Goal: Task Accomplishment & Management: Manage account settings

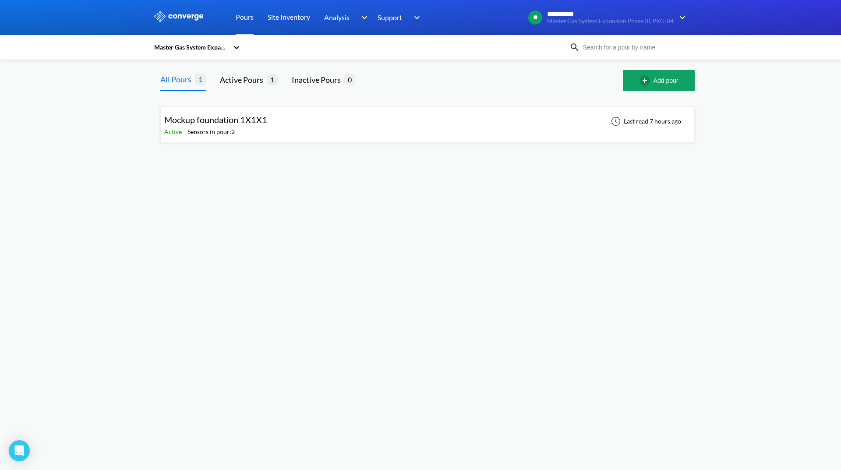
click at [294, 116] on div "Mockup foundation 1X1X1 Active - Sensors in pour: 2 Last read 7 hours ago" at bounding box center [427, 125] width 527 height 28
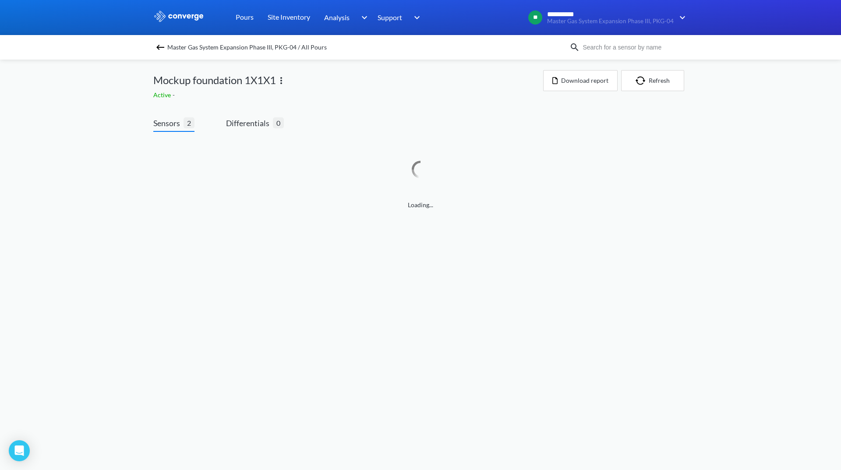
click at [280, 79] on img at bounding box center [281, 80] width 11 height 11
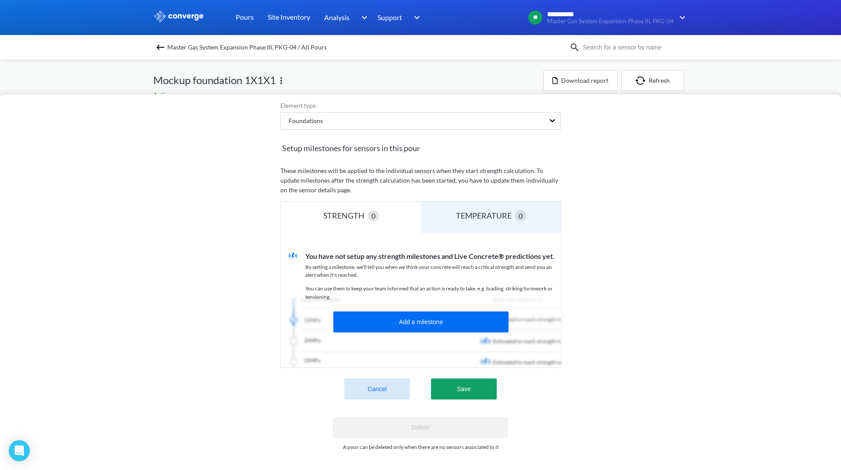
scroll to position [134, 0]
click at [475, 64] on div "Edit Pour: Mockup foundation 1X1X1 Pour name (Required) ( 232 characters left) …" at bounding box center [420, 235] width 841 height 470
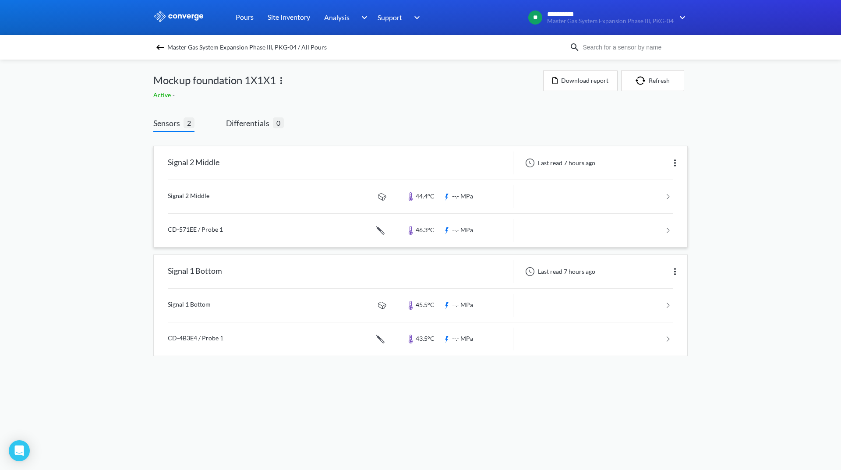
click at [629, 202] on link at bounding box center [421, 196] width 506 height 33
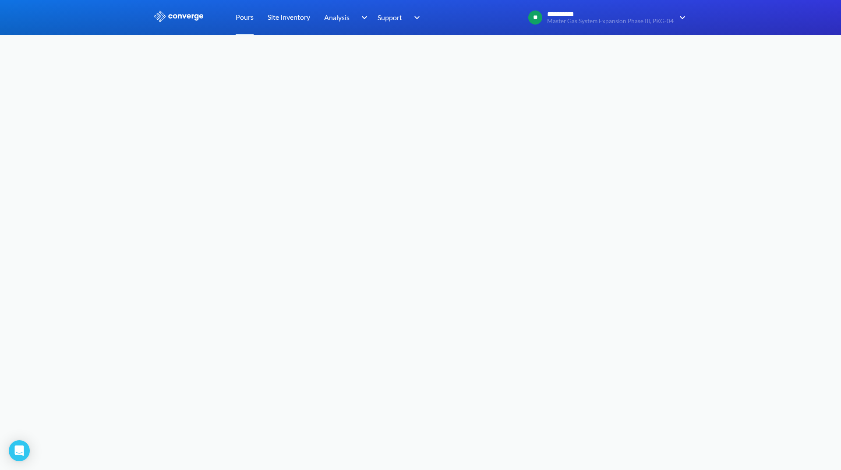
click at [188, 15] on img at bounding box center [178, 16] width 51 height 11
click at [566, 294] on body "**********" at bounding box center [420, 235] width 841 height 470
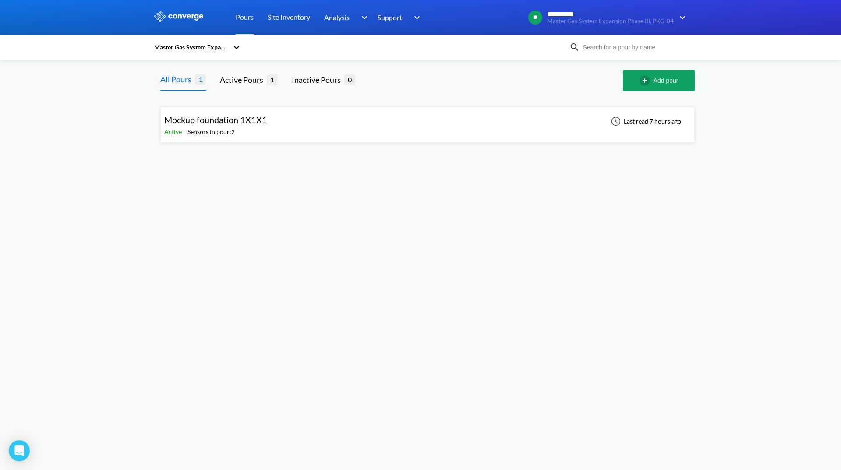
click at [250, 114] on span "Mockup foundation 1X1X1" at bounding box center [215, 119] width 103 height 11
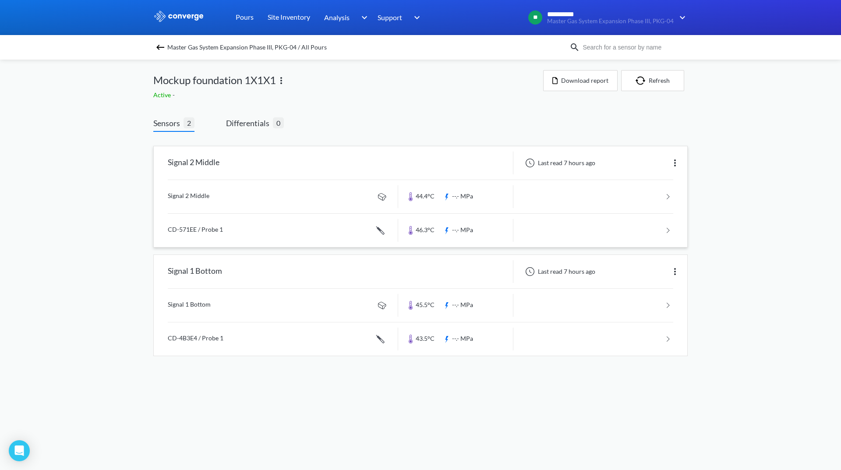
click at [601, 200] on link at bounding box center [421, 196] width 506 height 33
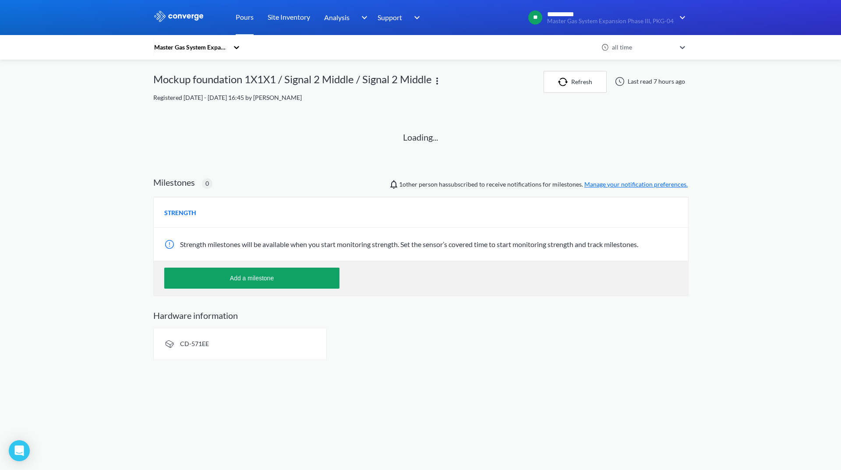
click at [418, 255] on div "Strength milestones will be available when you start monitoring strength. Set t…" at bounding box center [421, 244] width 535 height 33
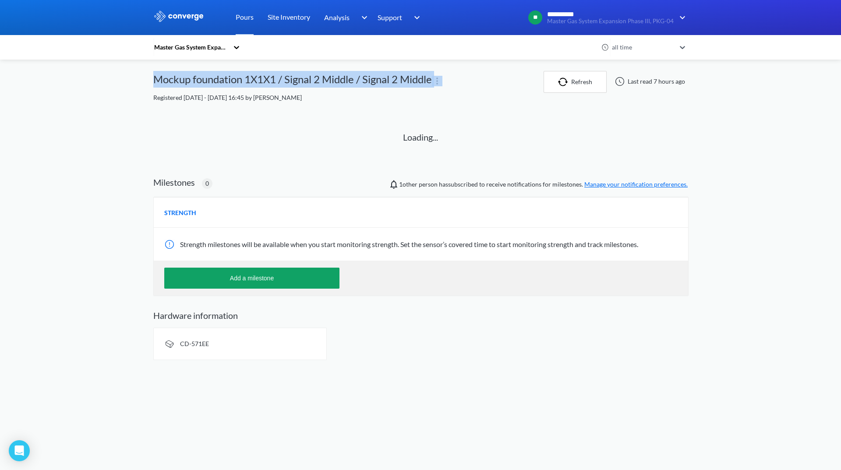
drag, startPoint x: 154, startPoint y: 80, endPoint x: 433, endPoint y: 84, distance: 279.5
click at [433, 84] on div "Mockup foundation 1X1X1 / Signal 2 Middle / Signal 2 Middle" at bounding box center [348, 82] width 390 height 22
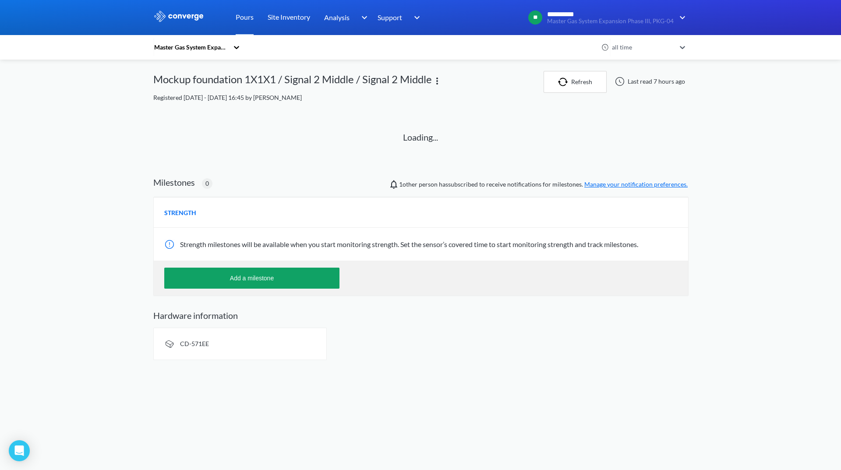
click at [490, 121] on div "Loading..." at bounding box center [420, 139] width 513 height 52
drag, startPoint x: 217, startPoint y: 99, endPoint x: 310, endPoint y: 94, distance: 93.0
click at [302, 94] on span "Registered [DATE] - [DATE] 16:45 by [PERSON_NAME]" at bounding box center [227, 97] width 149 height 7
click at [591, 83] on button "Refresh" at bounding box center [575, 82] width 63 height 22
click at [588, 79] on button "Refresh" at bounding box center [575, 82] width 63 height 22
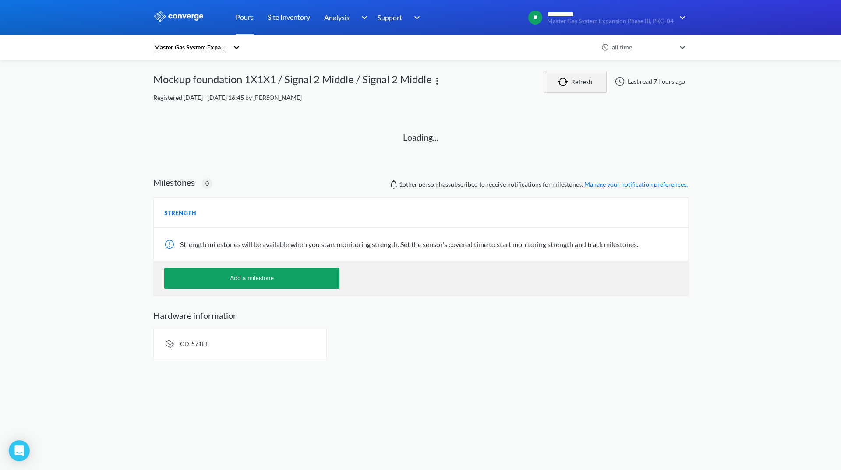
click at [588, 79] on button "Refresh" at bounding box center [575, 82] width 63 height 22
click at [558, 76] on button "Refresh" at bounding box center [575, 82] width 63 height 22
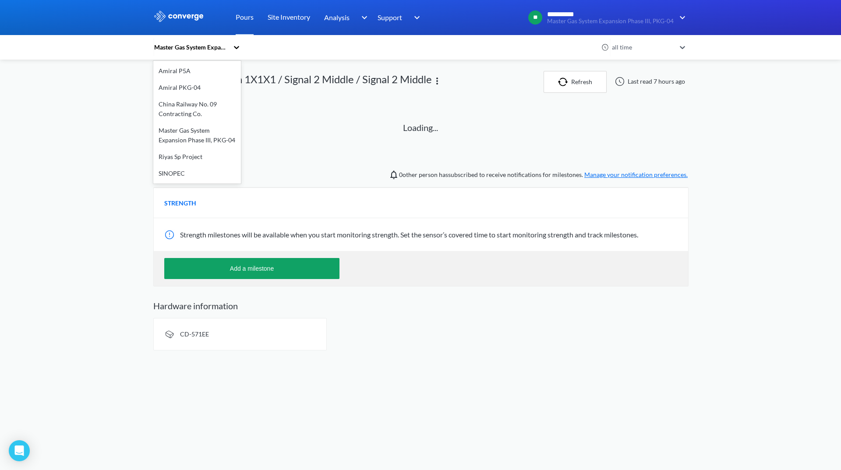
click at [234, 45] on icon at bounding box center [236, 47] width 9 height 9
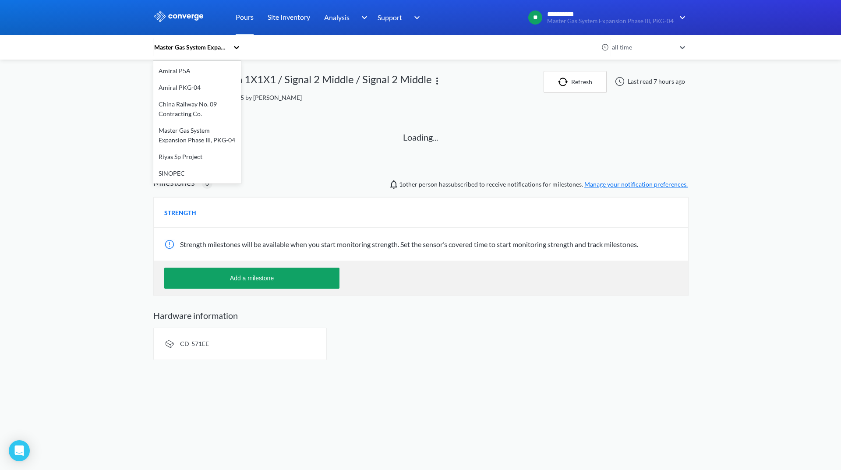
click at [207, 134] on div "Master Gas System Expansion Phase III, PKG-04" at bounding box center [197, 135] width 88 height 26
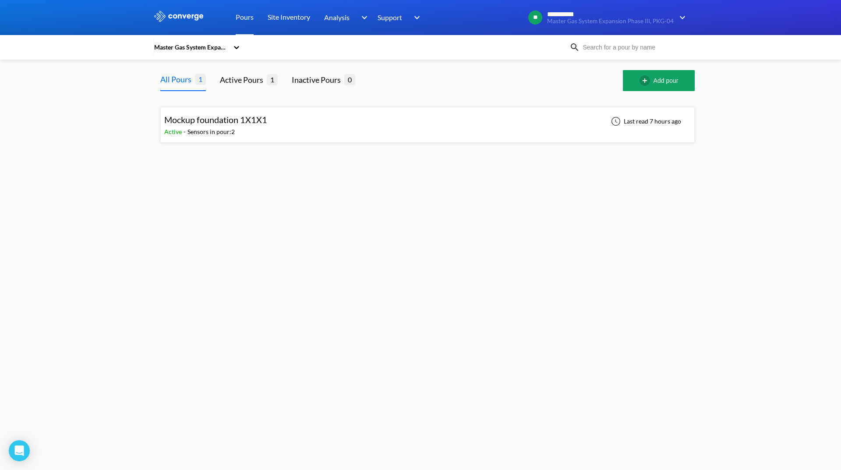
click at [282, 125] on div "Mockup foundation 1X1X1 Active - Sensors in pour: 2 Last read 7 hours ago" at bounding box center [427, 125] width 527 height 28
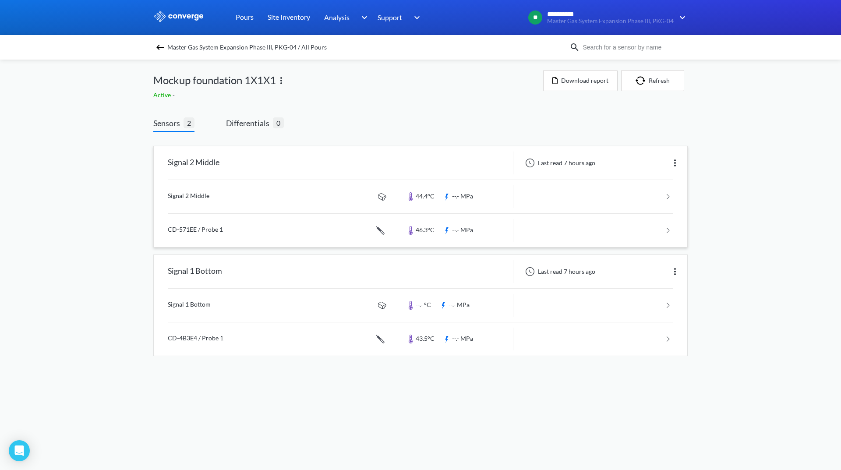
click at [674, 165] on img at bounding box center [675, 163] width 11 height 11
click at [650, 163] on div "Edit" at bounding box center [652, 163] width 56 height 17
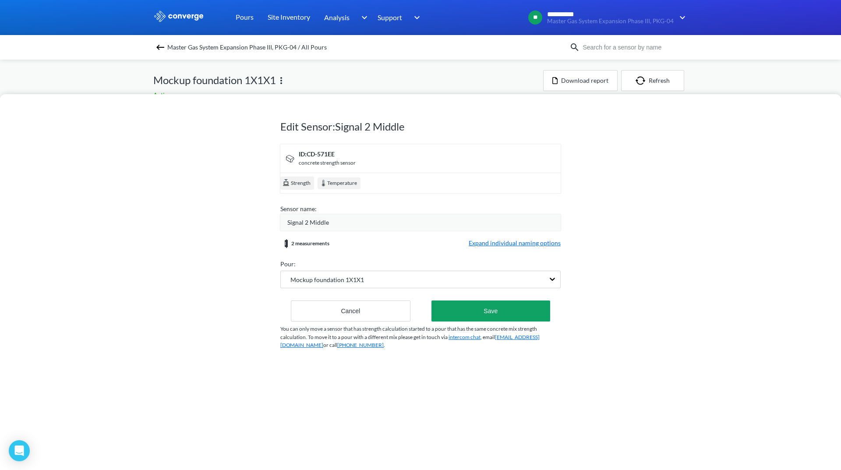
click at [517, 244] on span "Expand individual naming options" at bounding box center [515, 243] width 92 height 11
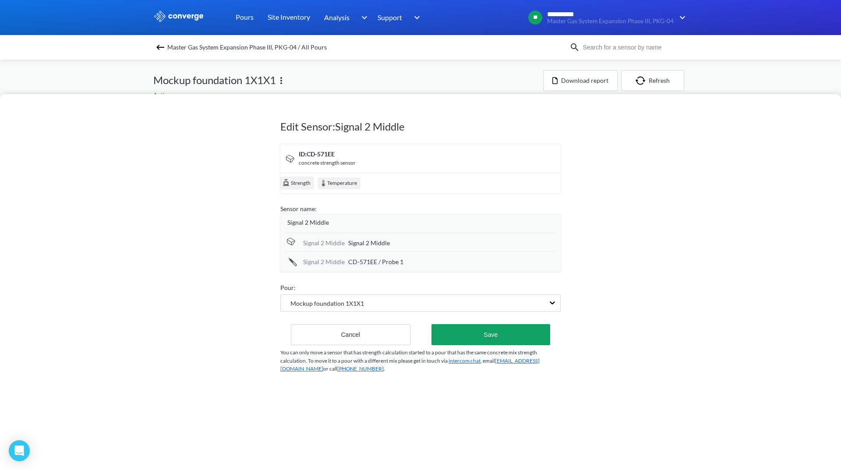
click at [340, 220] on div "Signal 2 Middle" at bounding box center [423, 223] width 273 height 10
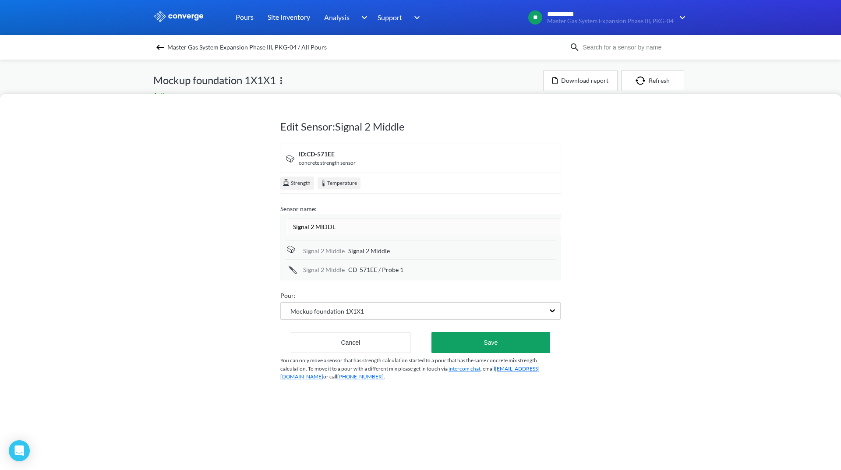
type input "Signal 2 MIDDLE"
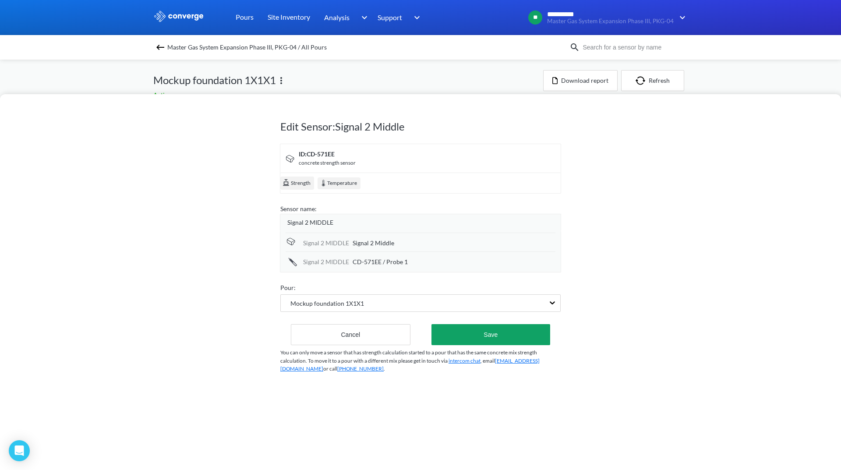
click at [363, 260] on div "Signal 2 MIDDLE CD-571EE / Probe 1" at bounding box center [421, 260] width 270 height 19
click at [360, 246] on span "Signal 2 Middle" at bounding box center [374, 243] width 42 height 10
drag, startPoint x: 409, startPoint y: 244, endPoint x: 322, endPoint y: 248, distance: 86.8
click at [322, 248] on div "Signal 2 MIDDLE Signal 2 Middle" at bounding box center [421, 243] width 270 height 20
type input "?"
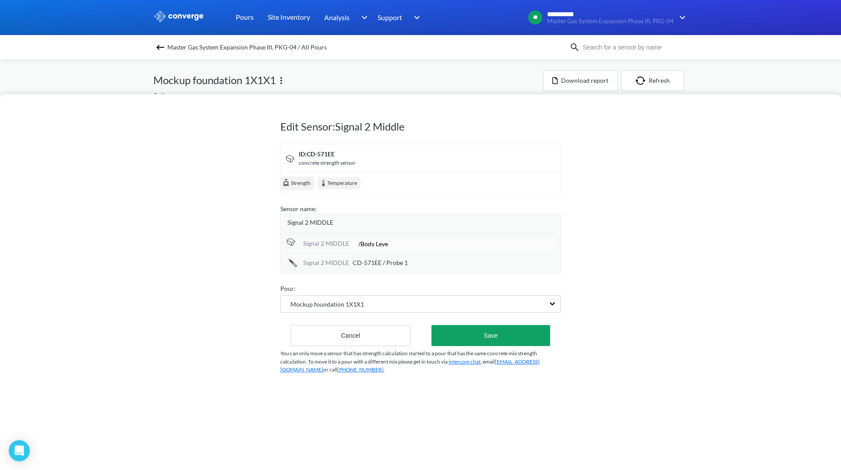
type input "/Body Level"
click at [393, 261] on span "CD-571EE / Probe 1" at bounding box center [380, 263] width 55 height 10
drag, startPoint x: 410, startPoint y: 264, endPoint x: 387, endPoint y: 269, distance: 23.4
click at [387, 269] on input "CD-571EE / Probe 1" at bounding box center [454, 263] width 203 height 18
drag, startPoint x: 382, startPoint y: 265, endPoint x: 337, endPoint y: 262, distance: 44.4
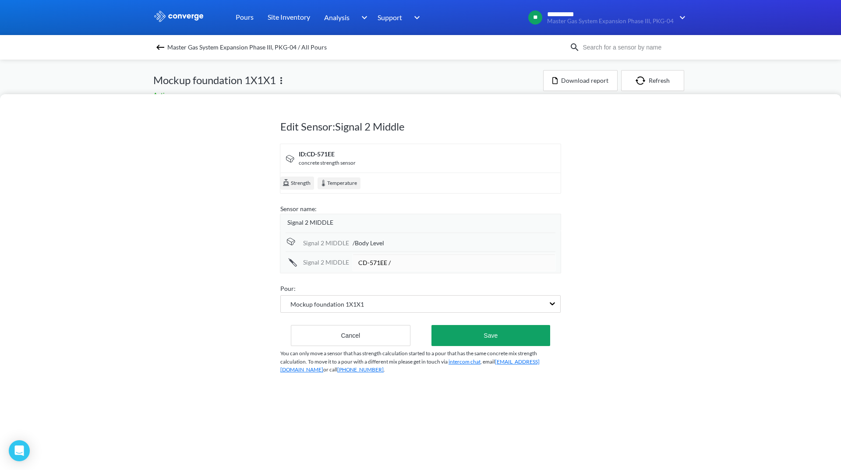
click at [337, 262] on div "Signal 2 MIDDLE CD-571EE /" at bounding box center [421, 261] width 270 height 20
drag, startPoint x: 361, startPoint y: 256, endPoint x: 361, endPoint y: 264, distance: 7.9
click at [362, 258] on input "/" at bounding box center [454, 263] width 203 height 18
type input "/Probe Level"
click at [430, 276] on form "ID: CD-571EE concrete strength sensor Strength Temperature Sensor name: Signal …" at bounding box center [420, 245] width 280 height 202
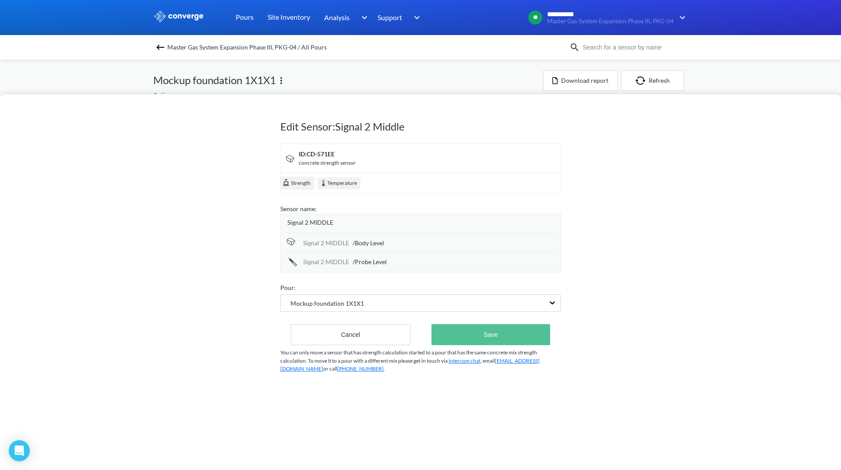
click at [486, 332] on button "Save" at bounding box center [491, 334] width 119 height 21
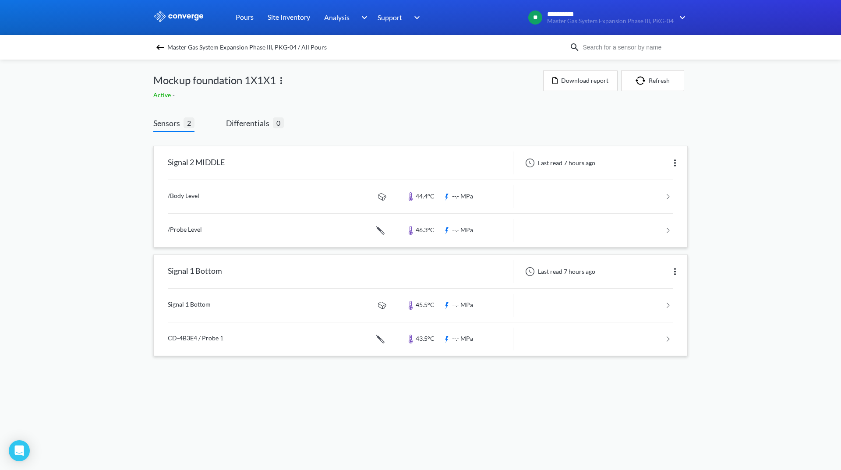
click at [675, 271] on img at bounding box center [675, 271] width 11 height 11
click at [657, 274] on div "Edit" at bounding box center [652, 271] width 56 height 17
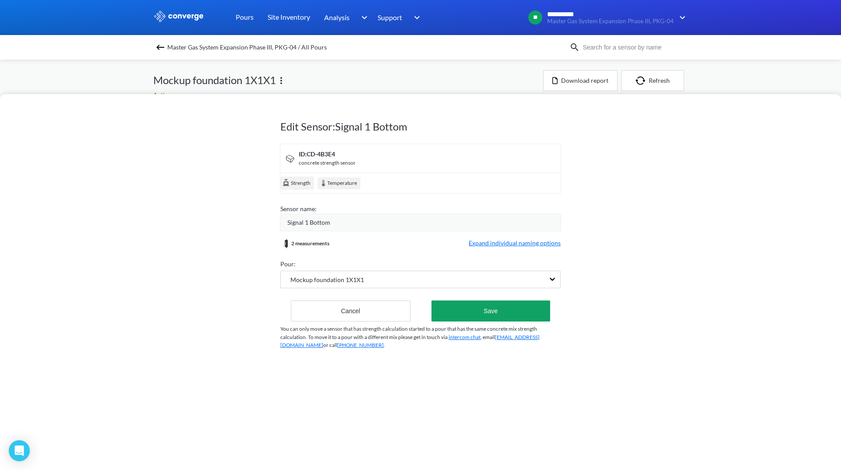
click at [530, 241] on span "Expand individual naming options" at bounding box center [515, 243] width 92 height 11
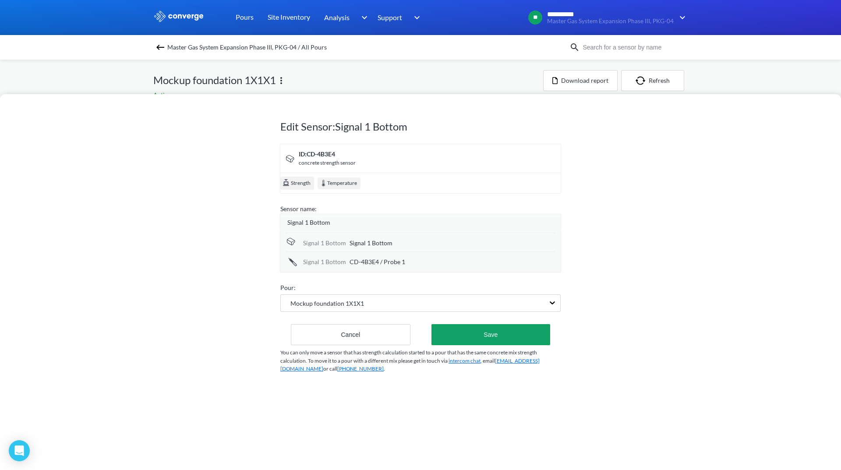
click at [331, 221] on div "Signal 1 Bottom" at bounding box center [423, 223] width 273 height 10
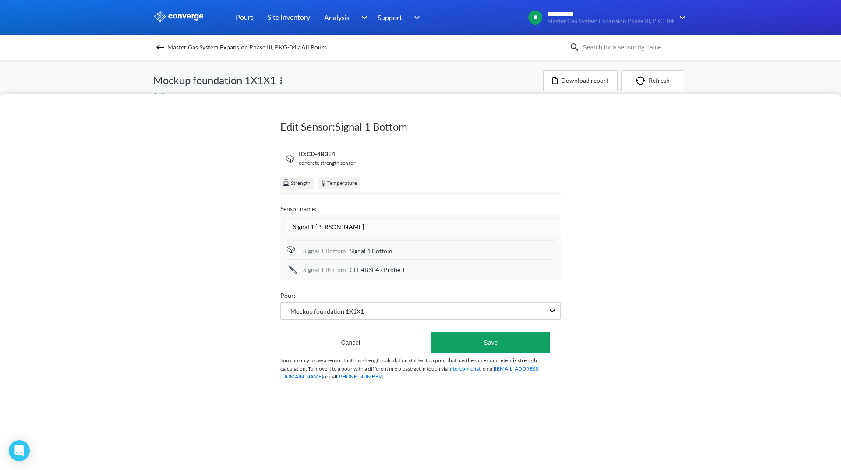
type input "Signal 1 BOTTOM"
click at [416, 244] on div "Signal 1 Bottom Signal 1 Bottom" at bounding box center [421, 250] width 270 height 19
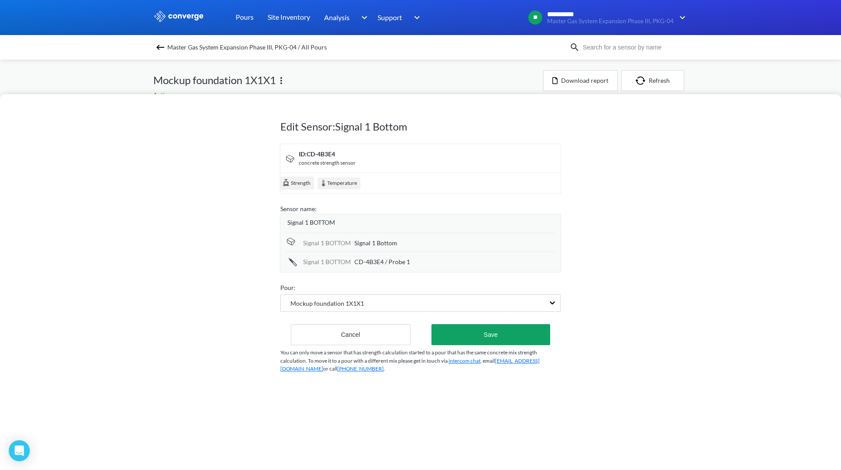
click at [406, 244] on div "Signal 1 Bottom" at bounding box center [454, 243] width 201 height 10
click at [406, 244] on input "Signal 1 Bottom" at bounding box center [454, 244] width 201 height 18
drag, startPoint x: 406, startPoint y: 244, endPoint x: 347, endPoint y: 250, distance: 59.0
click at [347, 250] on div "Signal 1 BOTTOM Signal 1 Bottom" at bounding box center [421, 243] width 270 height 20
type input "/Body Level"
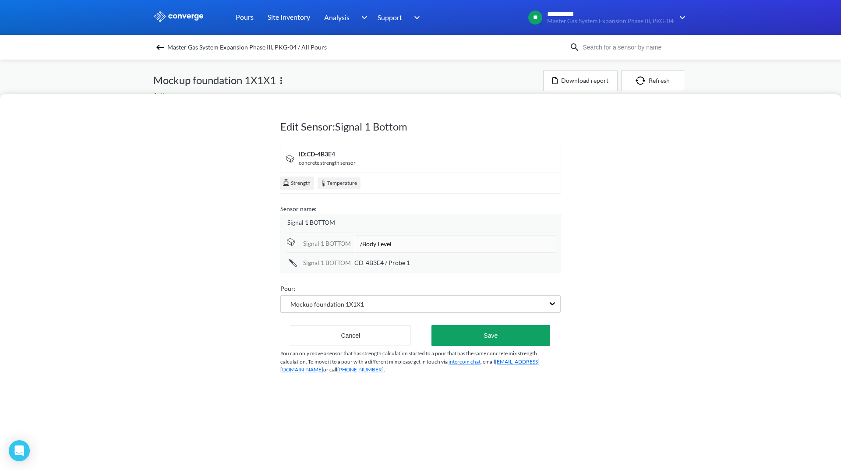
click at [418, 262] on div "CD-4B3E4 / Probe 1" at bounding box center [454, 263] width 201 height 10
drag, startPoint x: 416, startPoint y: 264, endPoint x: 345, endPoint y: 258, distance: 71.2
click at [345, 258] on div "Signal 1 BOTTOM CD-4B3E4 / Probe 1" at bounding box center [421, 261] width 270 height 20
type input "/Probe Level"
click at [402, 225] on div "Signal 1 BOTTOM" at bounding box center [423, 223] width 273 height 10
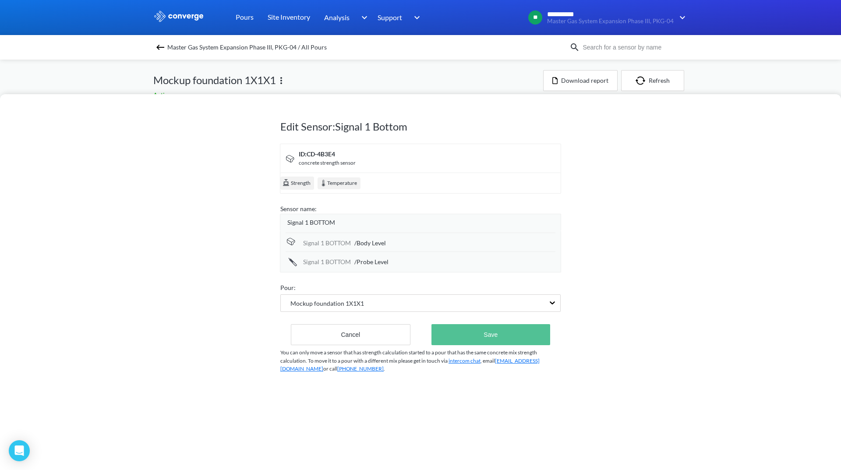
click at [485, 341] on button "Save" at bounding box center [491, 334] width 119 height 21
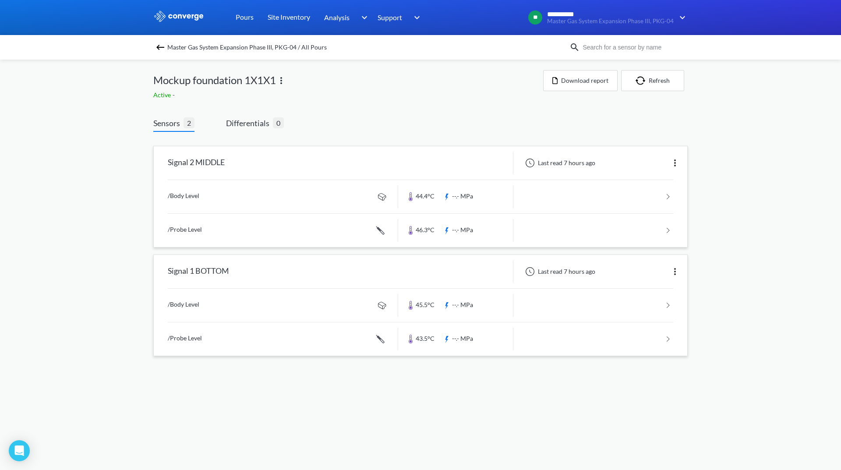
click at [284, 80] on img at bounding box center [281, 80] width 11 height 11
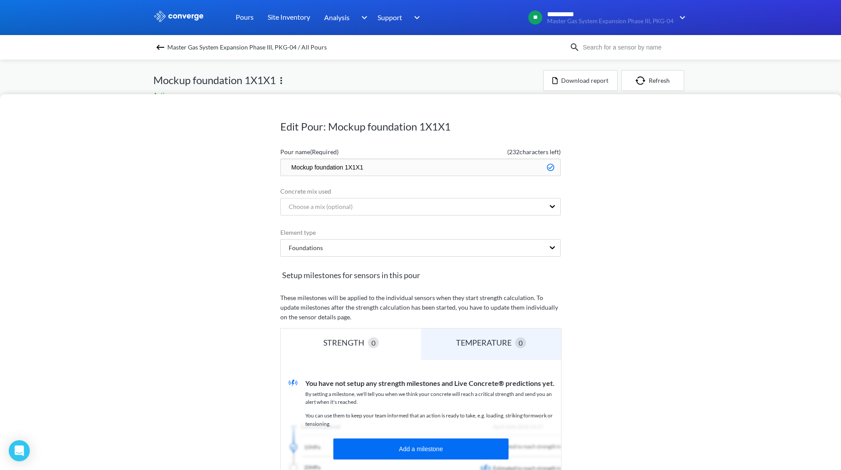
click at [313, 170] on input "Mockup foundation 1X1X1" at bounding box center [420, 168] width 280 height 18
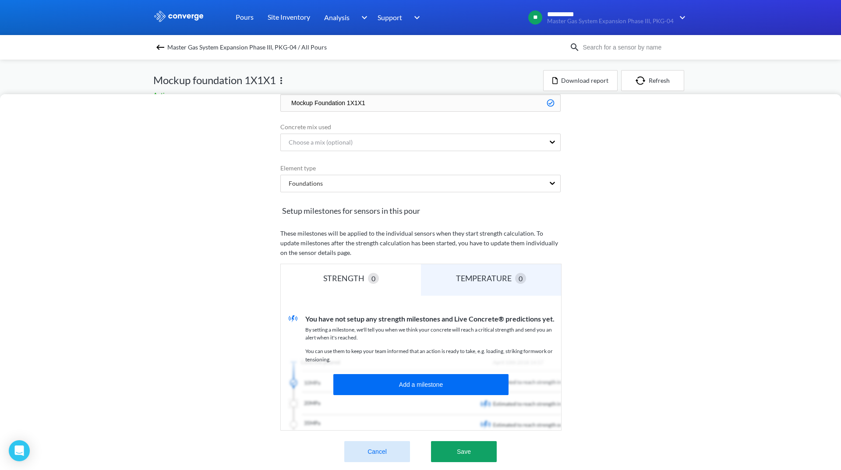
scroll to position [131, 0]
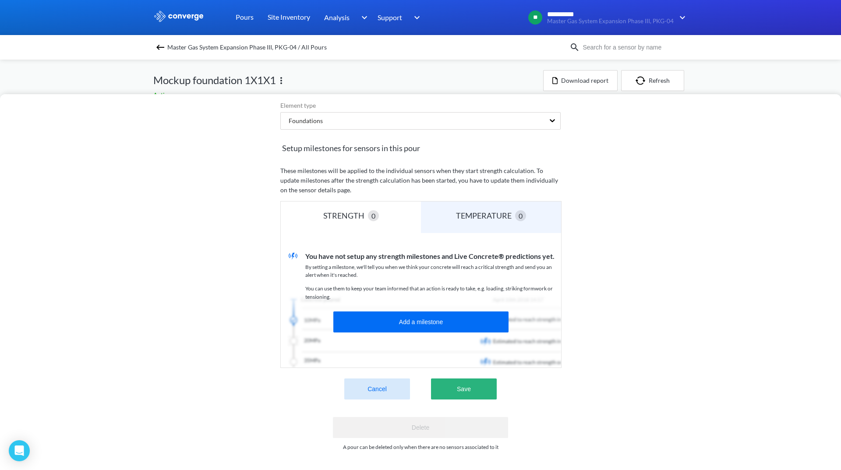
type input "Mockup Foundation 1X1X1"
click at [464, 386] on button "Save" at bounding box center [464, 389] width 66 height 21
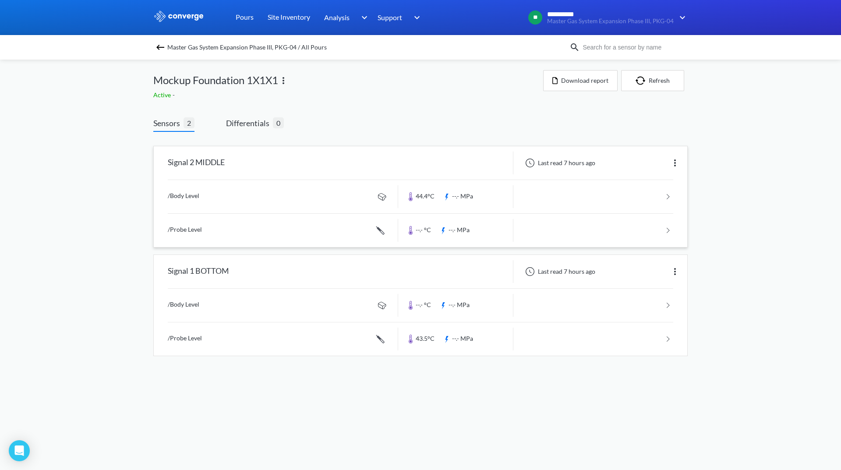
click at [648, 198] on link at bounding box center [421, 196] width 506 height 33
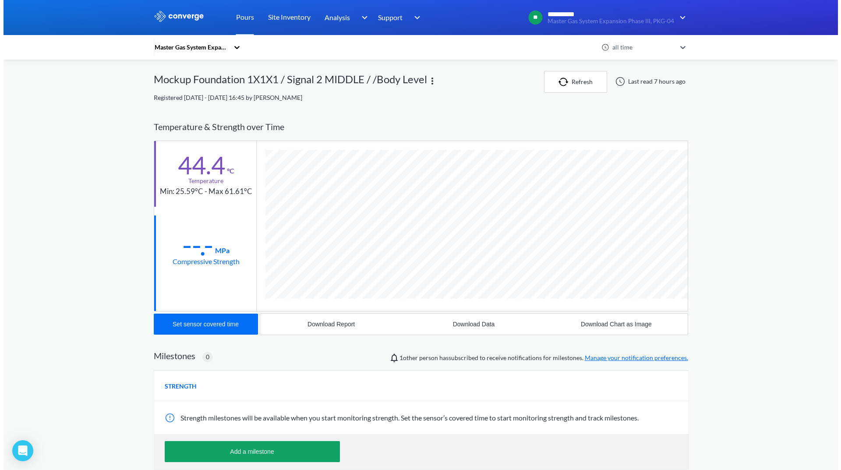
scroll to position [463, 535]
click at [472, 329] on button "Download Data" at bounding box center [470, 324] width 142 height 21
